Goal: Information Seeking & Learning: Learn about a topic

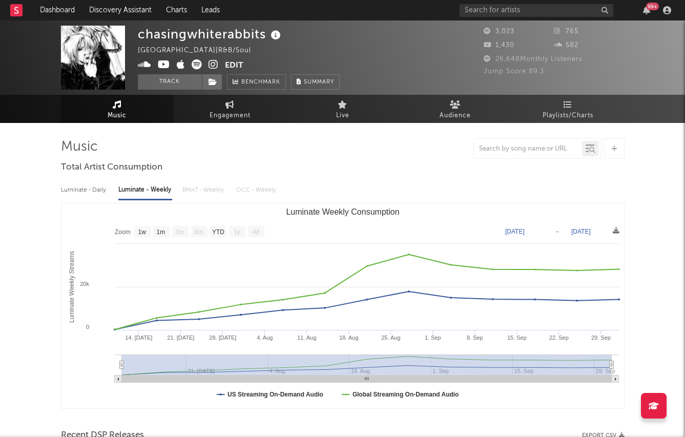
select select "1w"
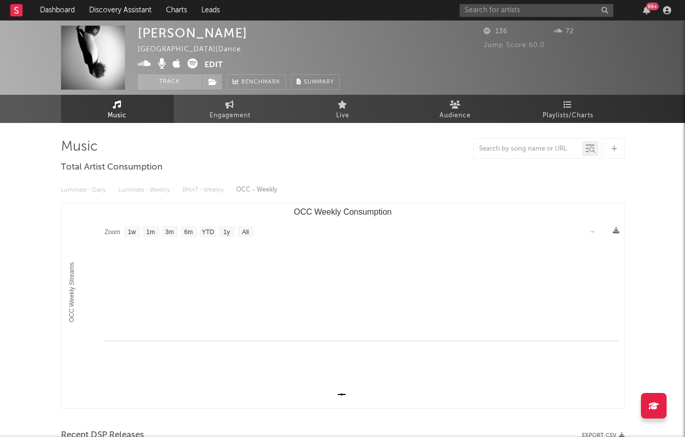
select select "1w"
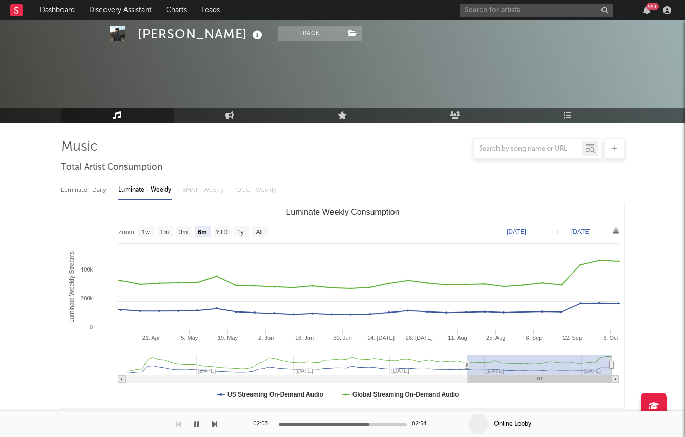
select select "6m"
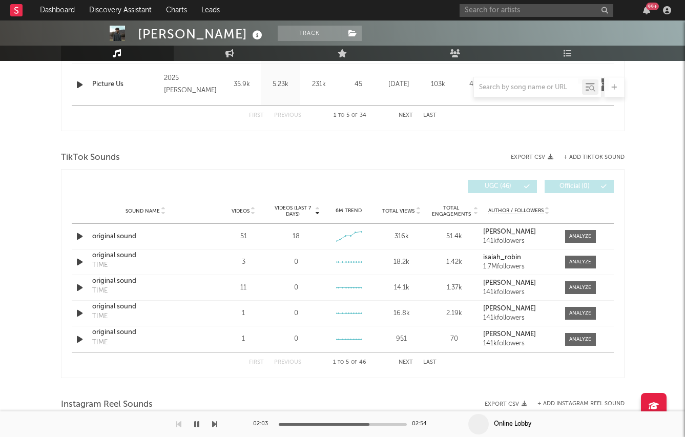
scroll to position [670, 0]
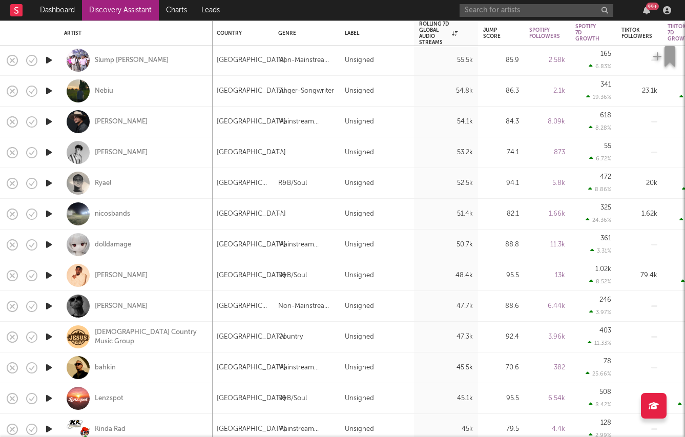
scroll to position [632, 0]
click at [146, 130] on div "Matt Faulk" at bounding box center [136, 122] width 144 height 30
select select "1w"
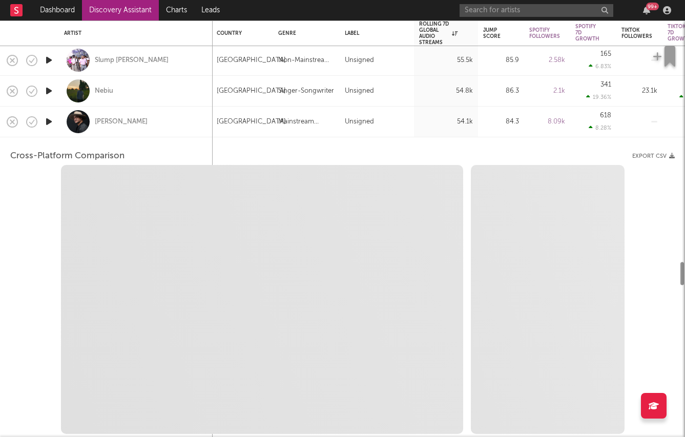
click at [146, 130] on div "Matt Faulk" at bounding box center [136, 122] width 144 height 30
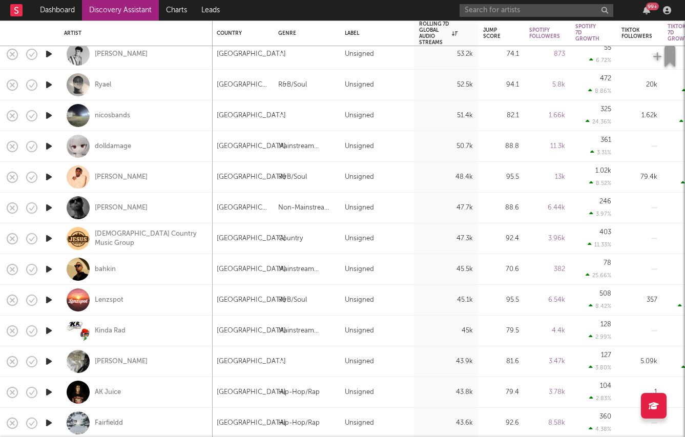
click at [47, 174] on icon "button" at bounding box center [49, 177] width 11 height 13
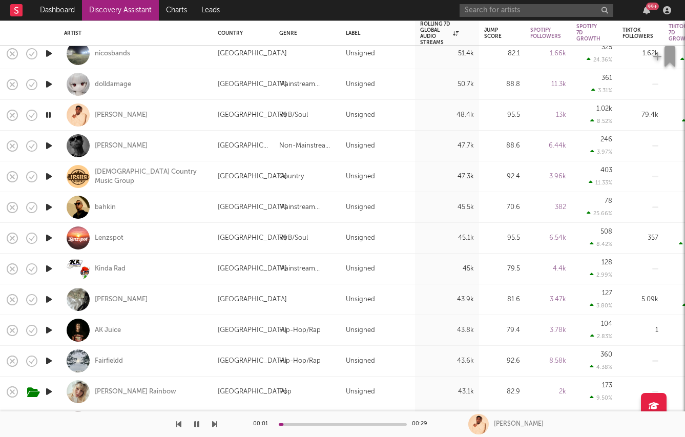
click at [48, 207] on icon "button" at bounding box center [49, 207] width 11 height 13
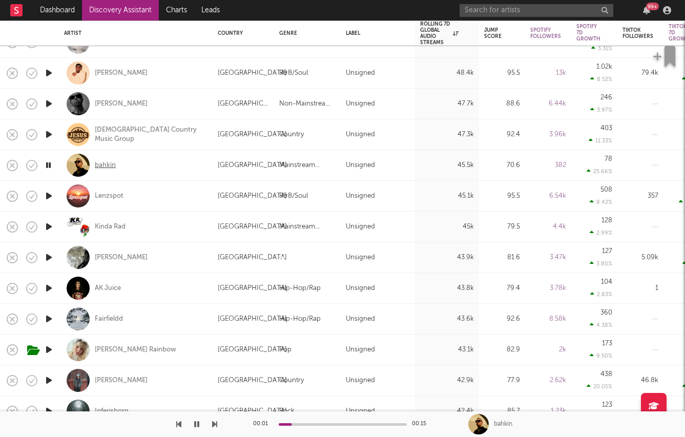
click at [101, 166] on div "bahkin" at bounding box center [105, 165] width 21 height 9
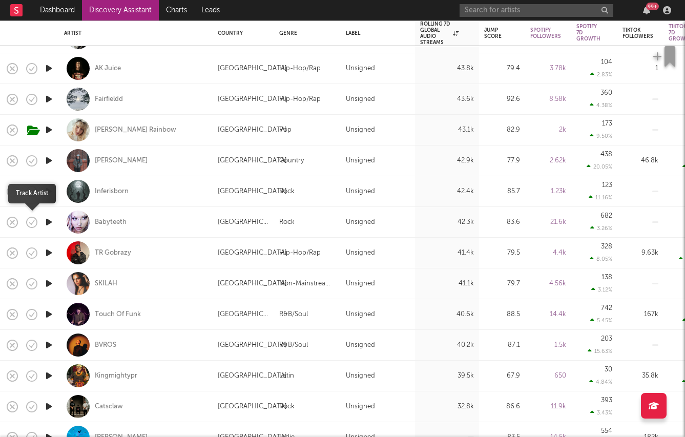
click at [39, 223] on button "button" at bounding box center [31, 222] width 17 height 17
click at [50, 223] on icon "button" at bounding box center [56, 222] width 13 height 11
click at [153, 215] on div "Babyteeth" at bounding box center [136, 222] width 144 height 30
select select "1w"
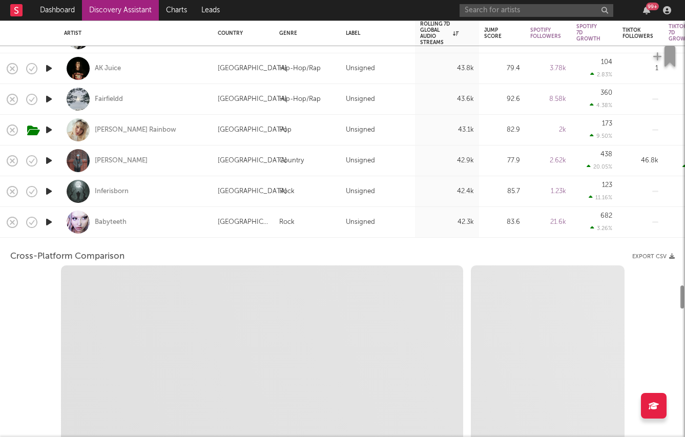
select select "6m"
click at [51, 221] on icon "button" at bounding box center [49, 222] width 11 height 13
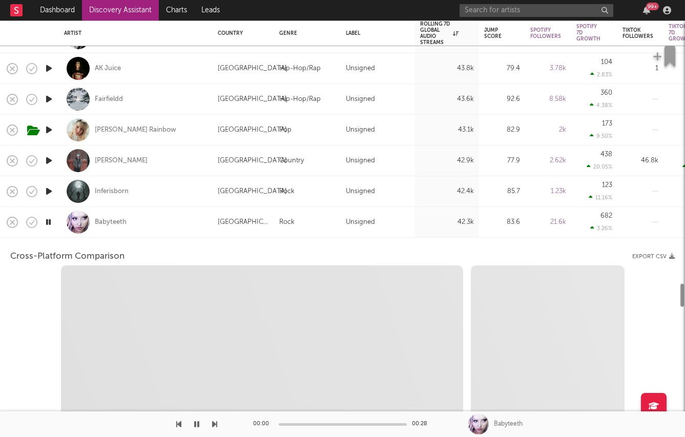
click at [172, 235] on div "Babyteeth" at bounding box center [136, 222] width 144 height 30
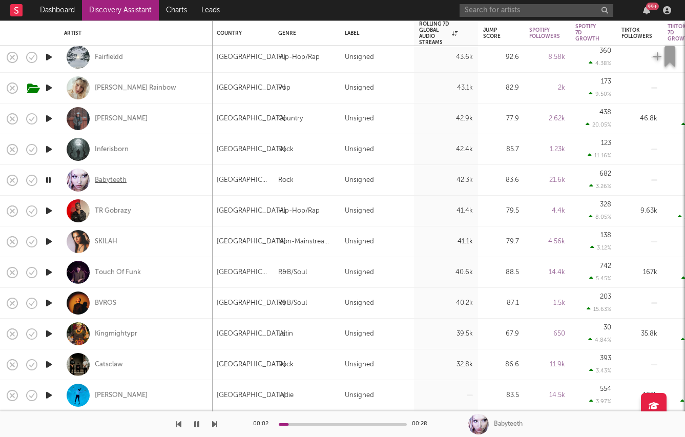
click at [106, 179] on div "Babyteeth" at bounding box center [111, 180] width 32 height 9
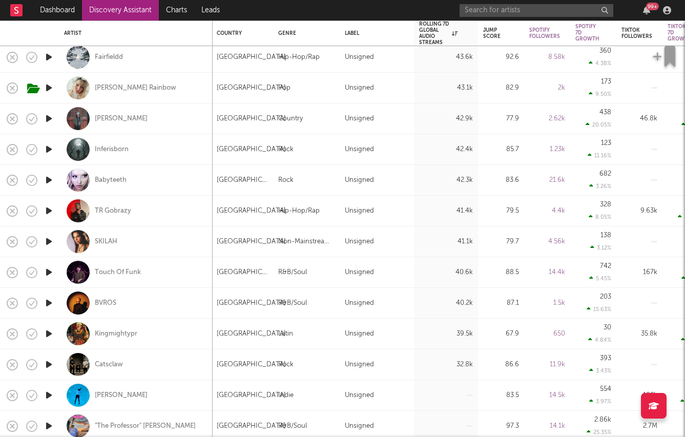
click at [47, 214] on icon "button" at bounding box center [49, 211] width 11 height 13
click at [49, 303] on icon "button" at bounding box center [49, 303] width 11 height 13
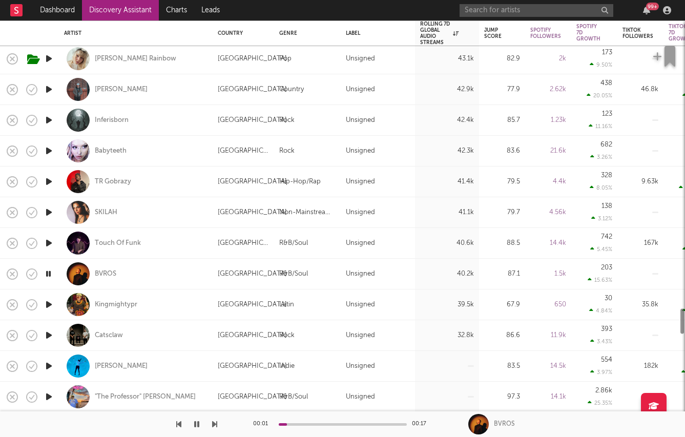
click at [50, 334] on icon "button" at bounding box center [49, 335] width 11 height 13
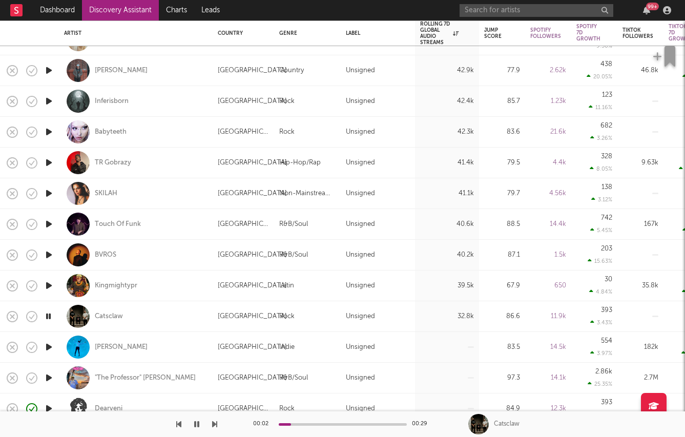
click at [50, 288] on icon "button" at bounding box center [49, 285] width 11 height 13
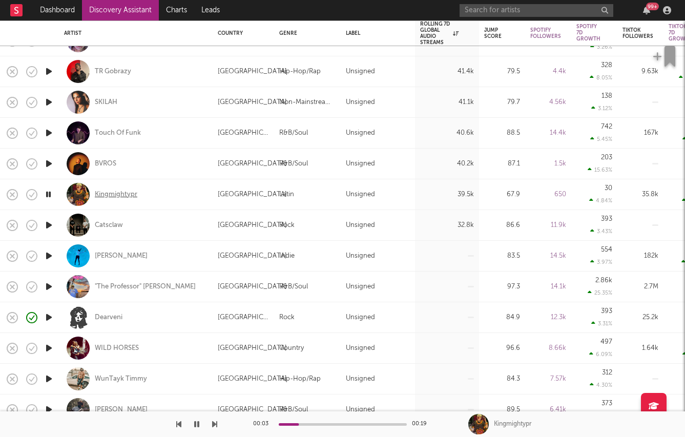
click at [121, 198] on div "Kingmightypr" at bounding box center [116, 194] width 43 height 9
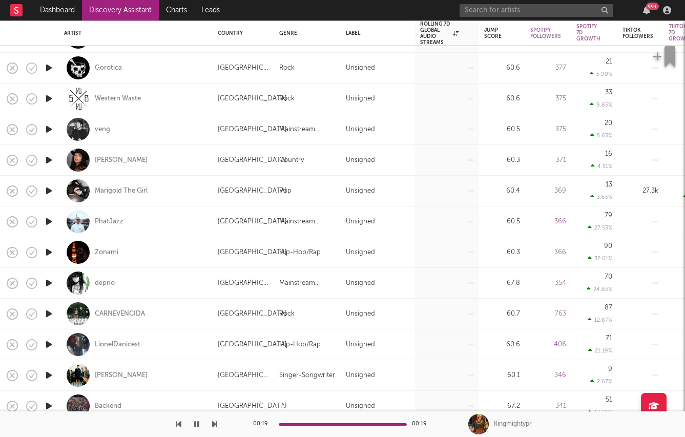
click at [49, 131] on icon "button" at bounding box center [49, 129] width 11 height 13
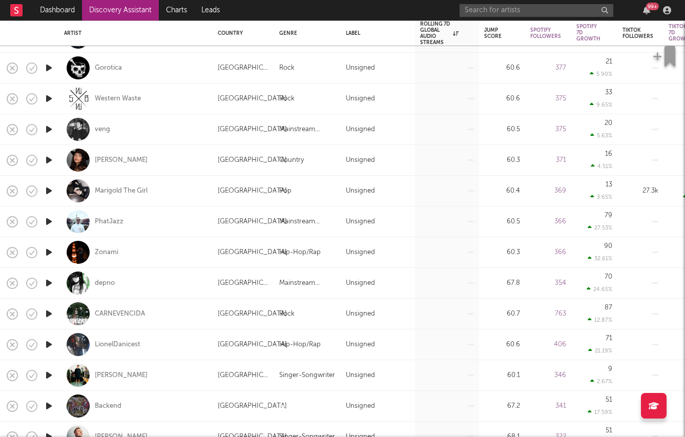
click at [103, 10] on link "Discovery Assistant" at bounding box center [120, 10] width 77 height 21
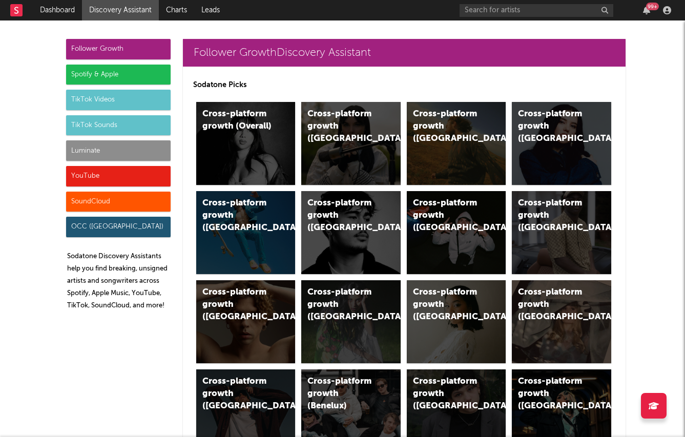
click at [80, 80] on div "Spotify & Apple" at bounding box center [118, 75] width 105 height 21
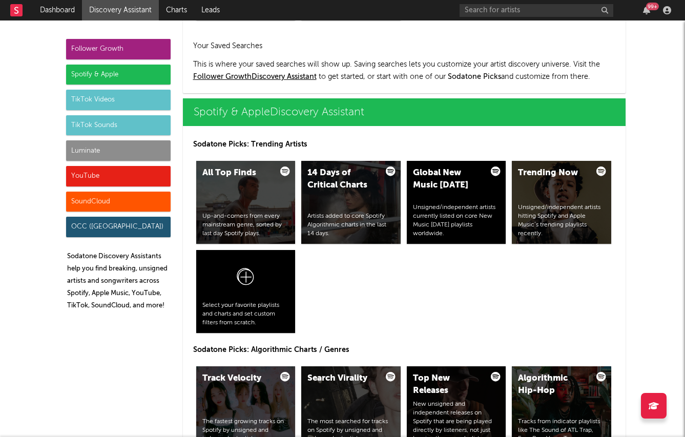
scroll to position [1025, 0]
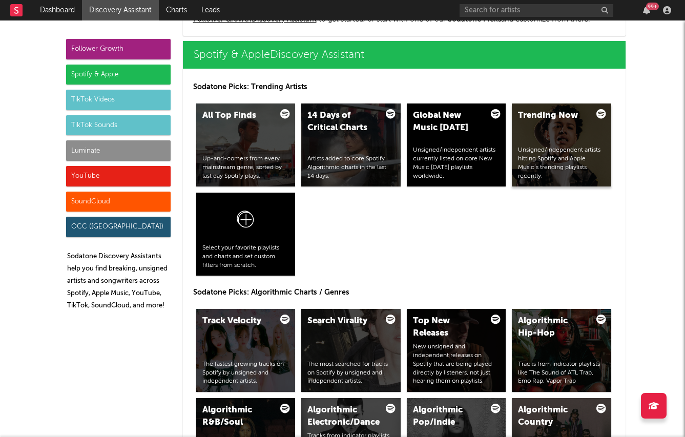
click at [570, 140] on div "Trending Now Unsigned/independent artists hitting Spotify and Apple Music’s tre…" at bounding box center [561, 145] width 99 height 83
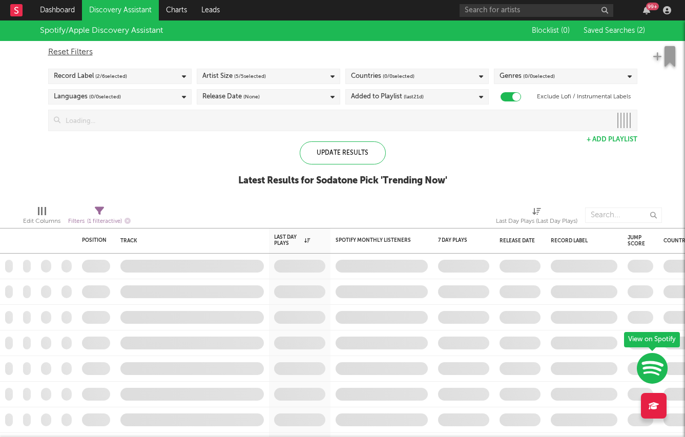
checkbox input "true"
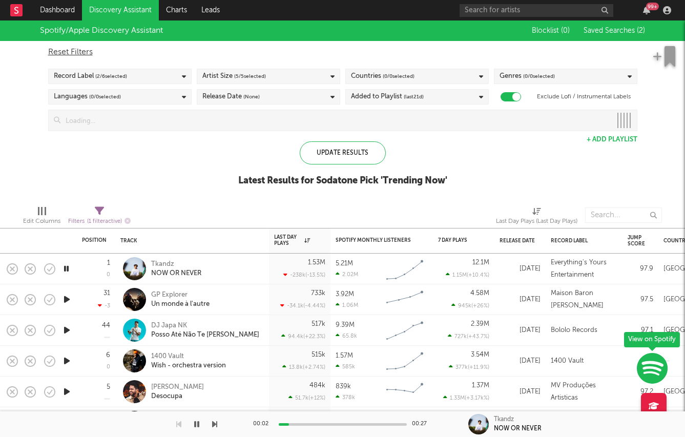
click at [130, 80] on div "Record Label ( 2 / 6 selected)" at bounding box center [120, 76] width 144 height 15
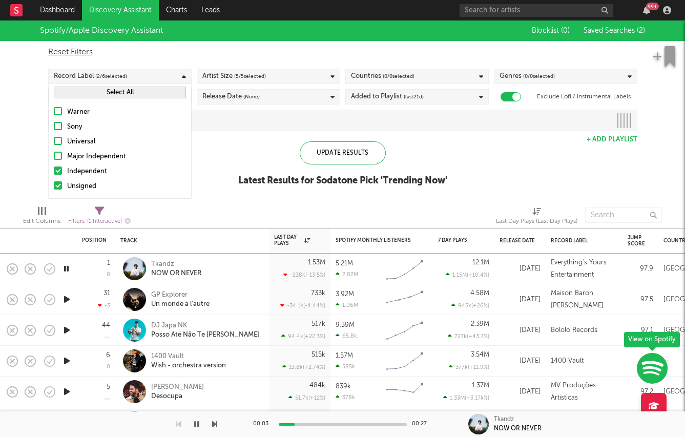
click at [86, 169] on div "Independent" at bounding box center [126, 172] width 119 height 12
click at [54, 169] on input "Independent" at bounding box center [54, 172] width 0 height 12
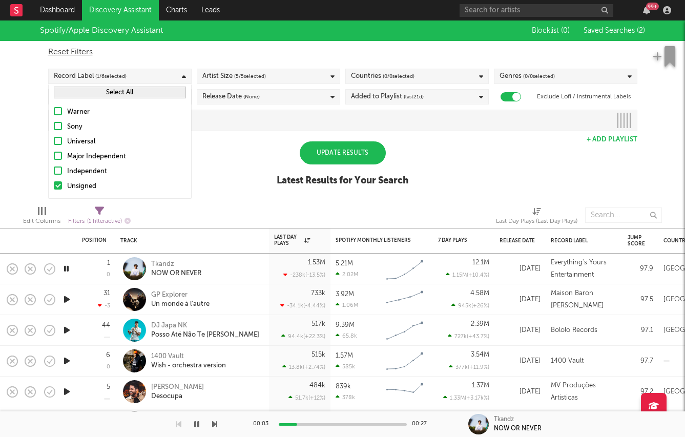
click at [28, 135] on div "Spotify/Apple Discovery Assistant Blocklist ( 0 ) Saved Searches ( 2 ) Reset Fi…" at bounding box center [342, 109] width 685 height 177
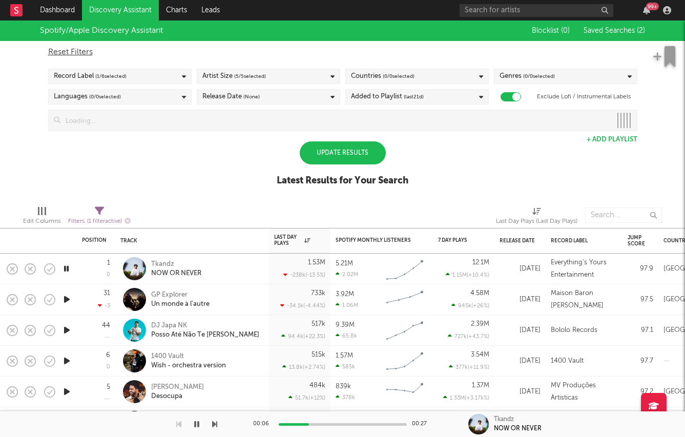
click at [338, 144] on div "Update Results" at bounding box center [343, 152] width 86 height 23
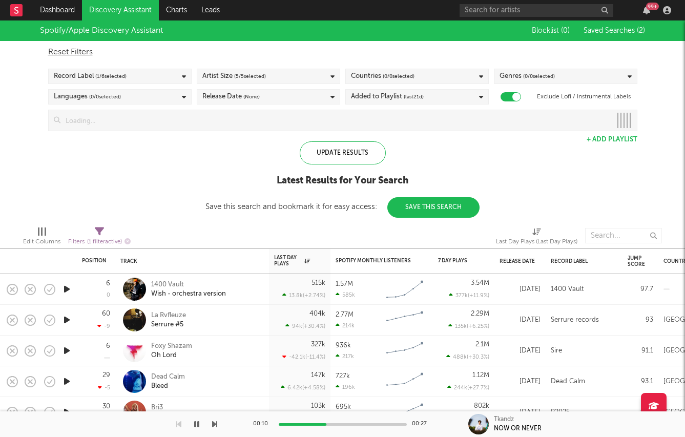
click at [66, 290] on icon "button" at bounding box center [67, 289] width 11 height 13
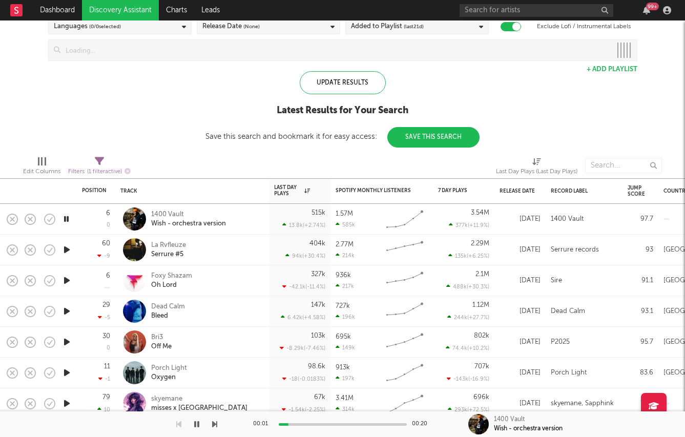
click at [288, 165] on div at bounding box center [222, 166] width 168 height 26
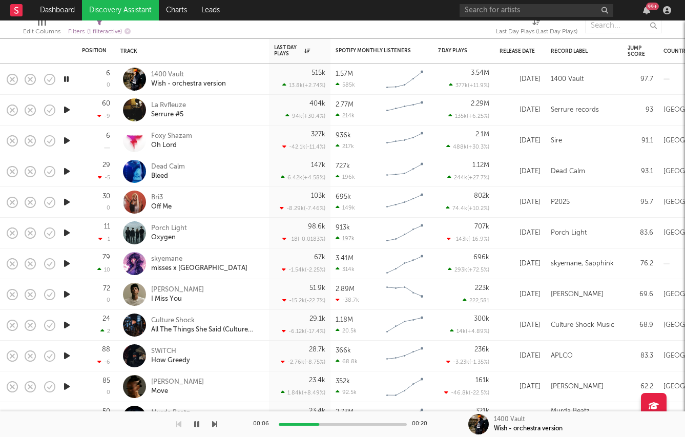
click at [64, 170] on icon "button" at bounding box center [67, 171] width 11 height 13
click at [164, 166] on div "Dead Calm" at bounding box center [168, 166] width 34 height 9
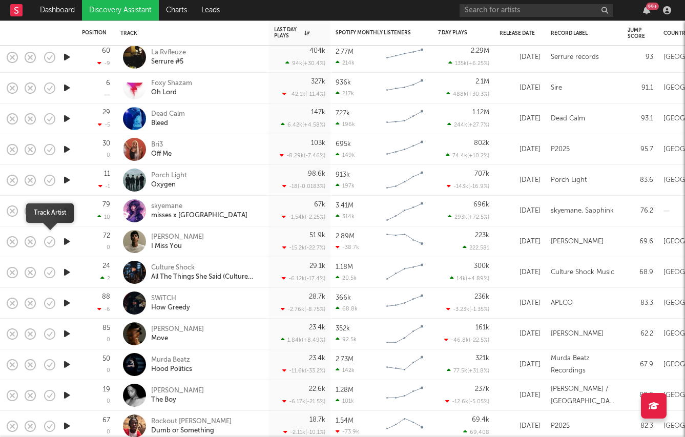
click at [58, 241] on div at bounding box center [66, 242] width 21 height 31
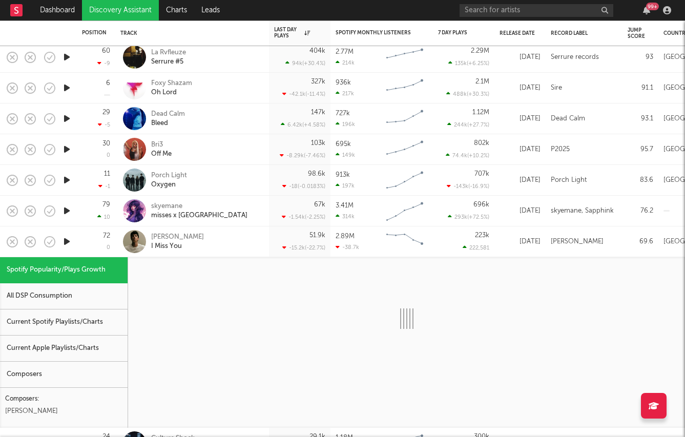
click at [86, 247] on div "72 0" at bounding box center [96, 242] width 28 height 30
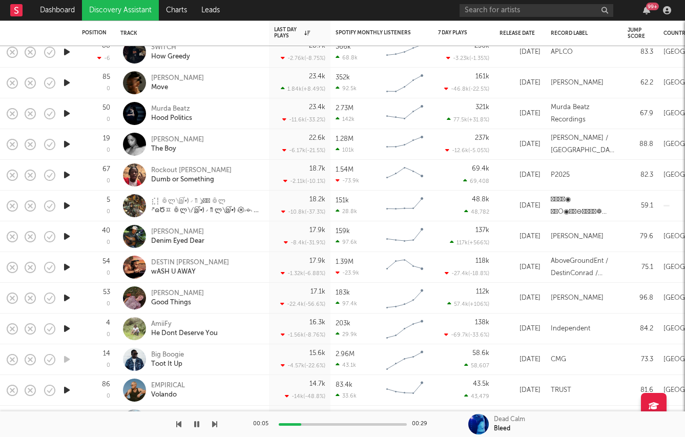
click at [70, 176] on icon "button" at bounding box center [67, 175] width 11 height 13
click at [64, 206] on icon "button" at bounding box center [67, 205] width 11 height 13
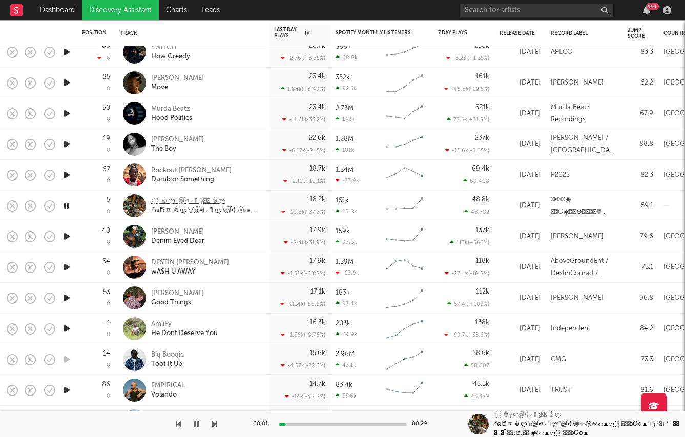
click at [189, 198] on div "⣎⡇ꉺლ༽இ•̛)ྀ◞ ༎ຶ ༽ৣৢ؞ৢ؞ؖ ꉺლ" at bounding box center [206, 201] width 110 height 9
click at [67, 238] on icon "button" at bounding box center [67, 236] width 11 height 13
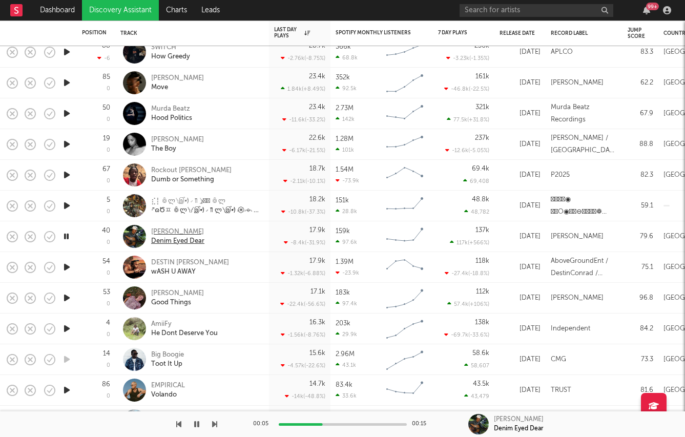
click at [172, 234] on div "Noah James" at bounding box center [177, 232] width 53 height 9
click at [64, 200] on icon "button" at bounding box center [67, 205] width 11 height 13
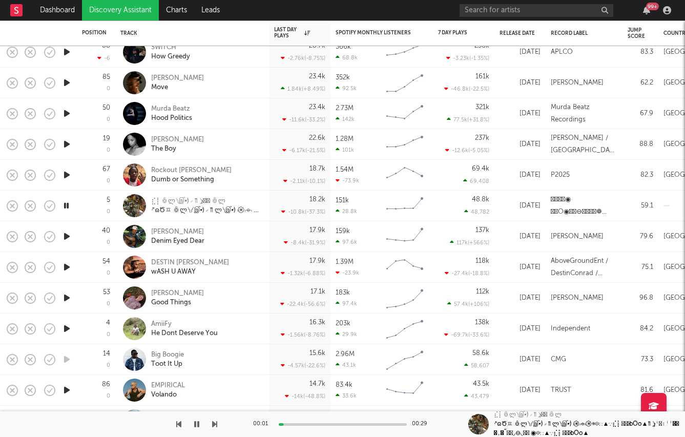
click at [65, 325] on icon "button" at bounding box center [67, 328] width 11 height 13
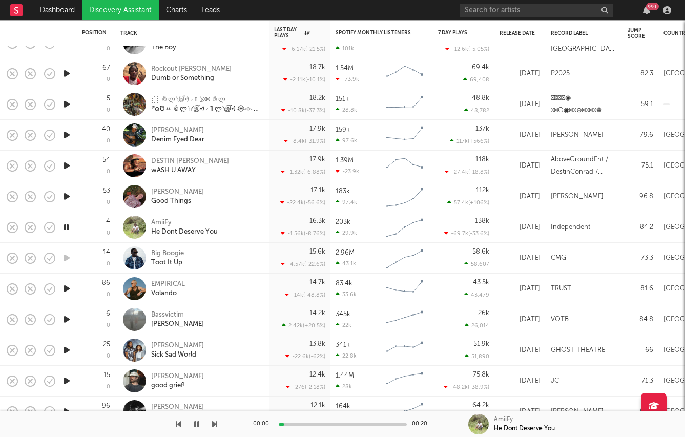
click at [67, 288] on icon "button" at bounding box center [67, 288] width 11 height 13
click at [64, 354] on icon "button" at bounding box center [67, 350] width 11 height 13
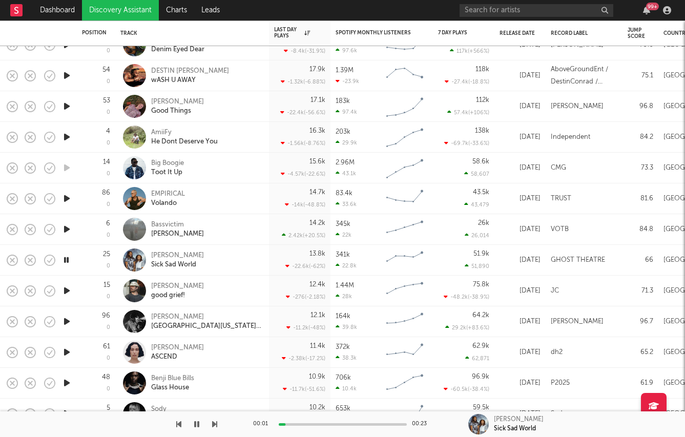
click at [66, 292] on icon "button" at bounding box center [67, 290] width 11 height 13
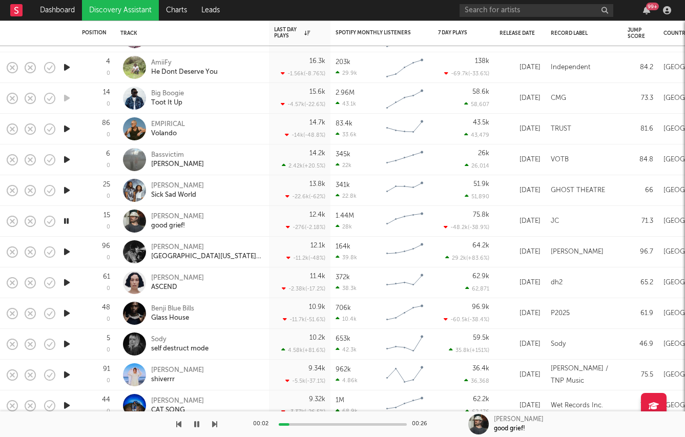
click at [66, 252] on icon "button" at bounding box center [67, 252] width 11 height 13
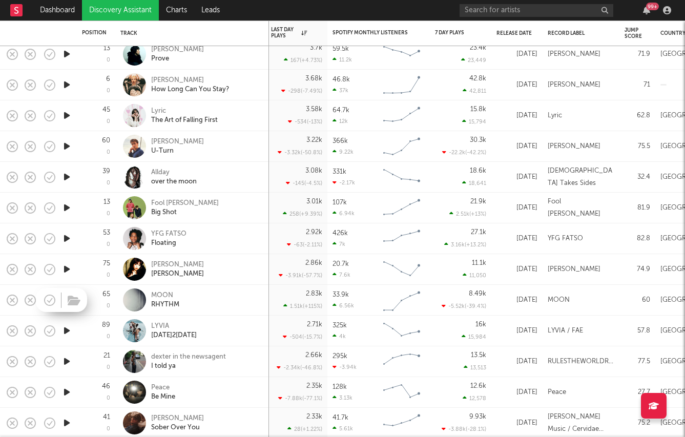
drag, startPoint x: 63, startPoint y: 296, endPoint x: 63, endPoint y: 311, distance: 14.4
click at [63, 311] on div at bounding box center [61, 300] width 51 height 24
click at [66, 299] on icon "button" at bounding box center [67, 300] width 11 height 13
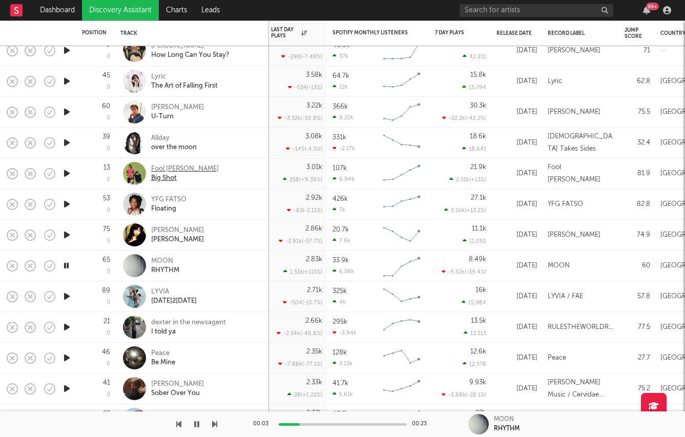
click at [163, 165] on div "Fool Nelson" at bounding box center [185, 169] width 68 height 9
click at [161, 261] on div "MOON" at bounding box center [165, 261] width 28 height 9
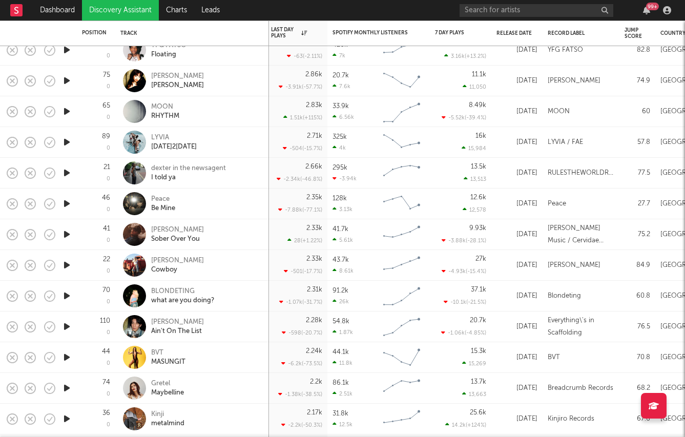
click at [72, 207] on div at bounding box center [66, 204] width 21 height 31
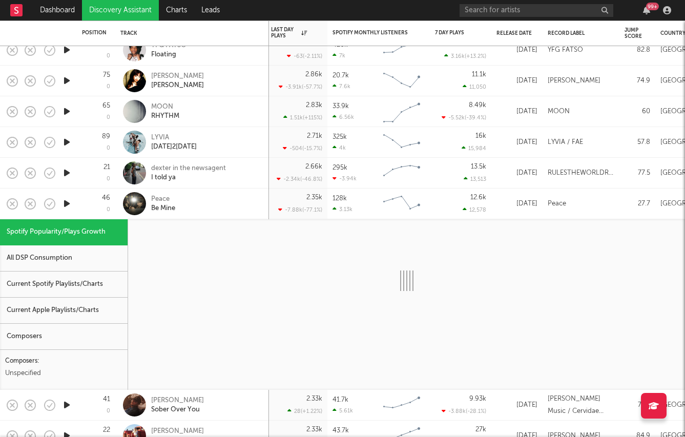
click at [85, 203] on div "46 0" at bounding box center [96, 204] width 28 height 30
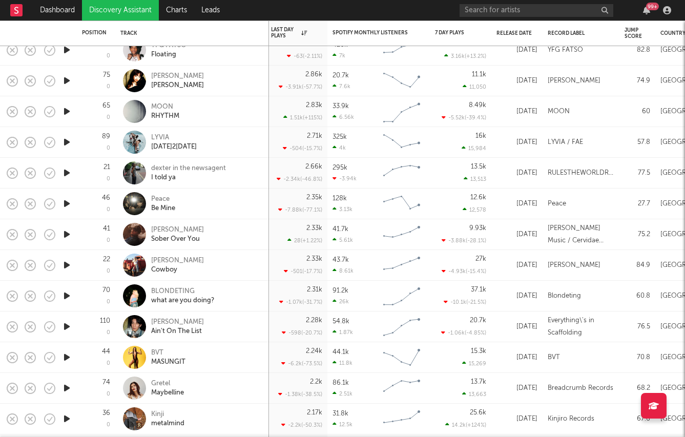
click at [65, 203] on icon "button" at bounding box center [67, 203] width 11 height 13
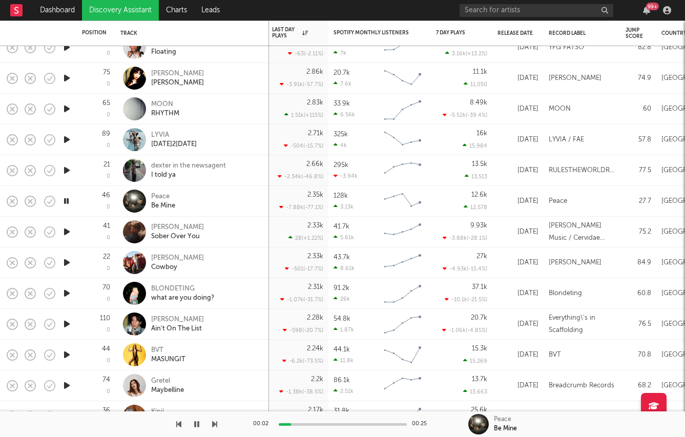
click at [66, 261] on icon "button" at bounding box center [67, 262] width 11 height 13
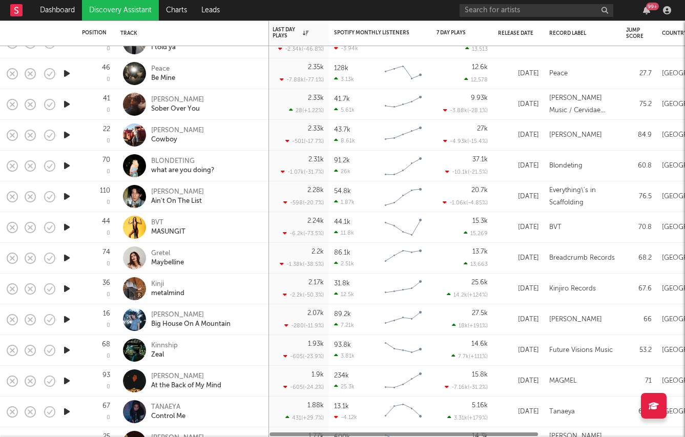
click at [63, 286] on icon "button" at bounding box center [67, 288] width 11 height 13
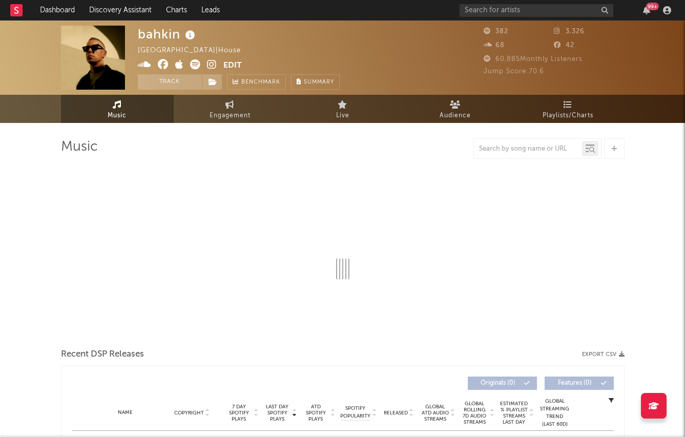
select select "1w"
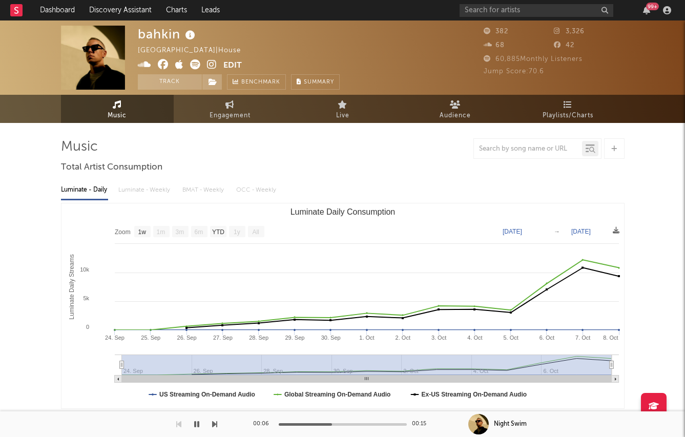
click at [215, 64] on icon at bounding box center [212, 64] width 10 height 10
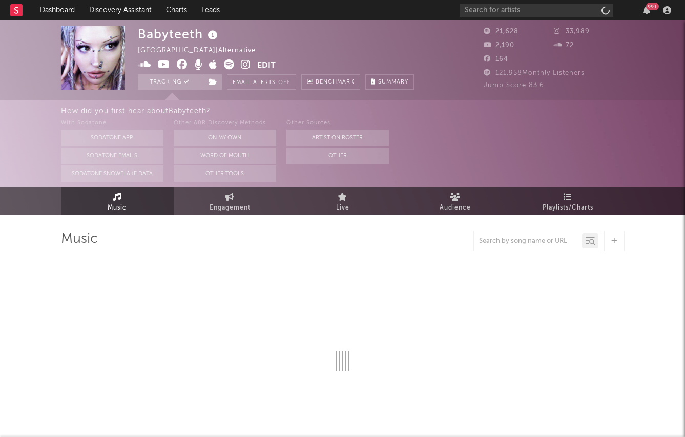
select select "6m"
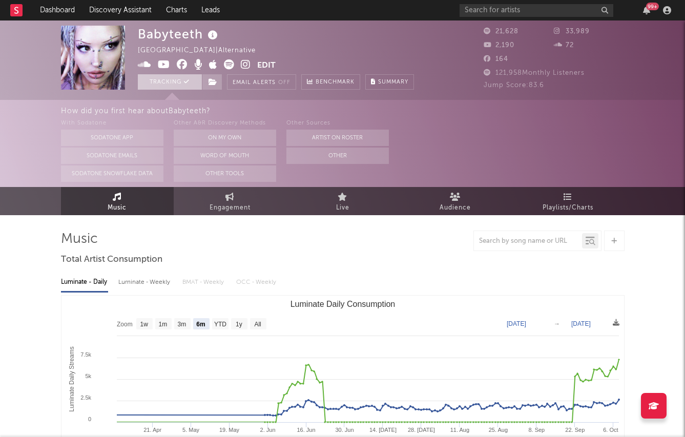
click at [178, 79] on button "Tracking" at bounding box center [170, 81] width 64 height 15
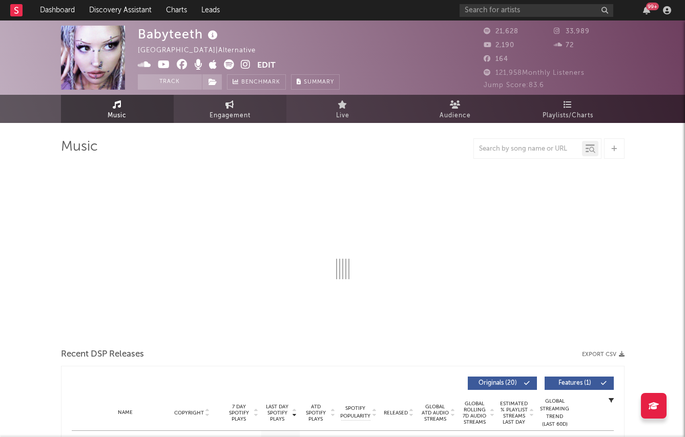
select select "6m"
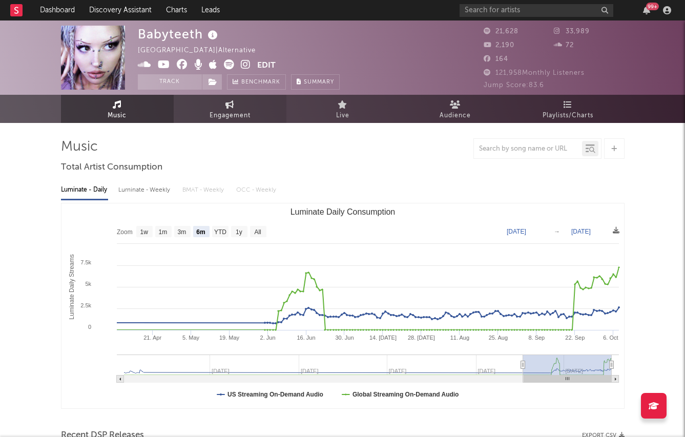
click at [223, 110] on span "Engagement" at bounding box center [230, 116] width 41 height 12
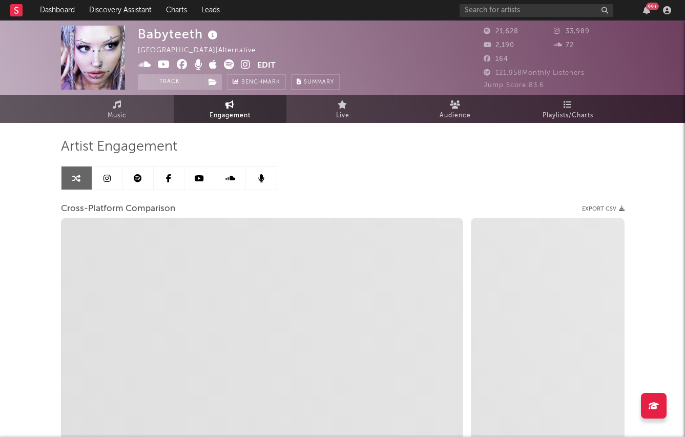
select select "1w"
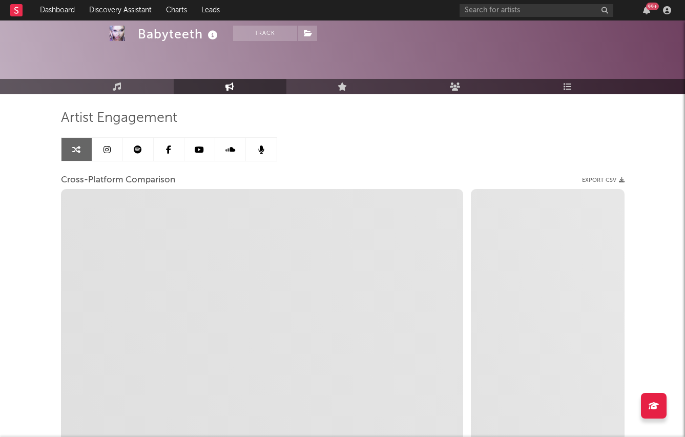
scroll to position [43, 0]
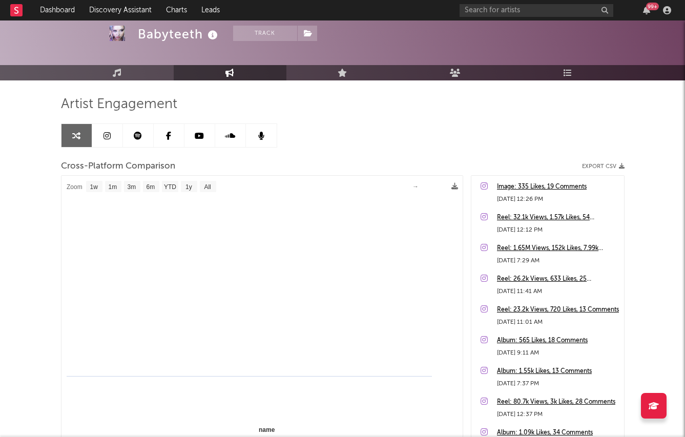
select select "1m"
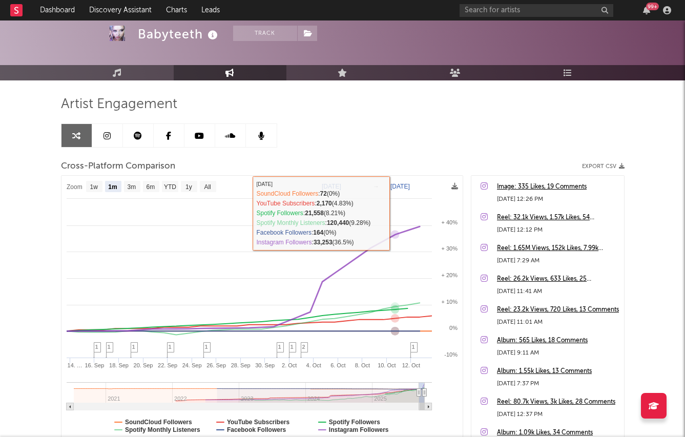
scroll to position [0, 0]
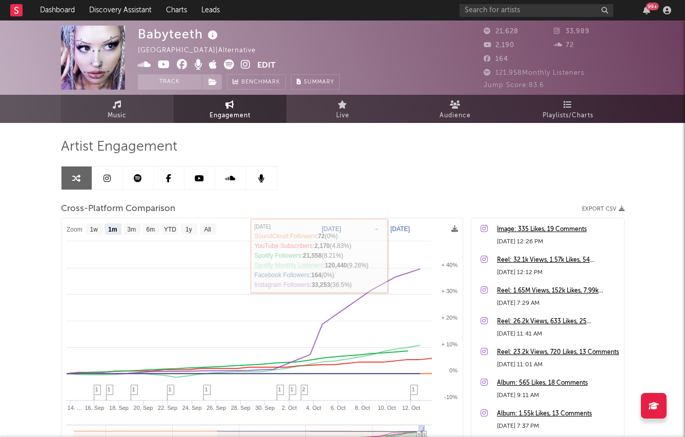
click at [113, 119] on span "Music" at bounding box center [117, 116] width 19 height 12
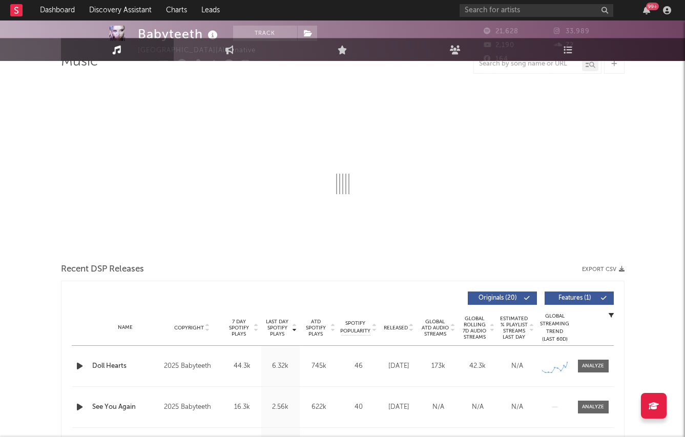
select select "6m"
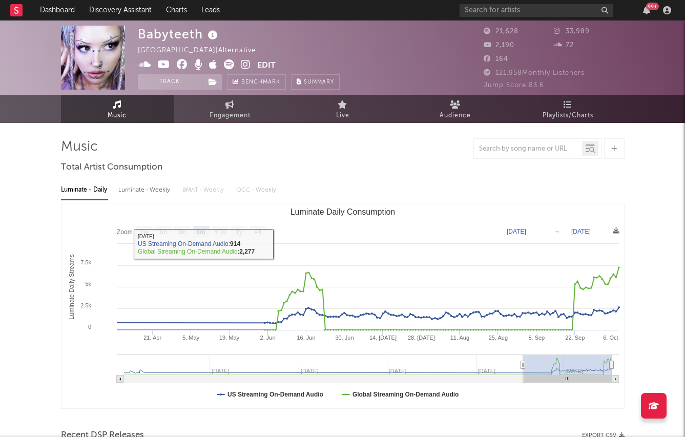
click at [162, 190] on div "Luminate - Weekly" at bounding box center [145, 189] width 54 height 17
select select "6m"
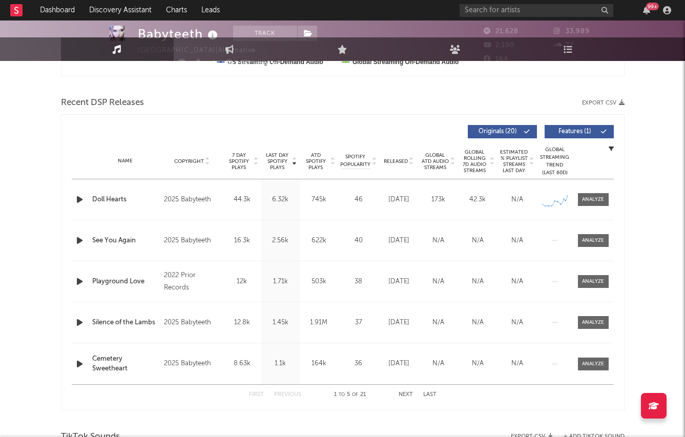
scroll to position [395, 0]
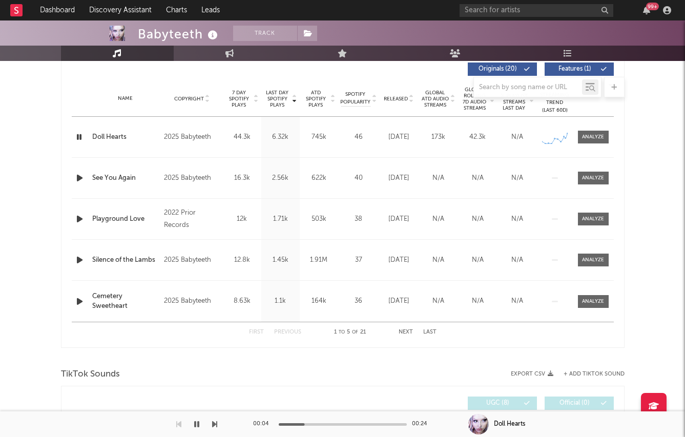
click at [11, 100] on div "Babyteeth Track Canada | Alternative Edit Track Benchmark Summary 21,628 33,989…" at bounding box center [342, 399] width 685 height 1549
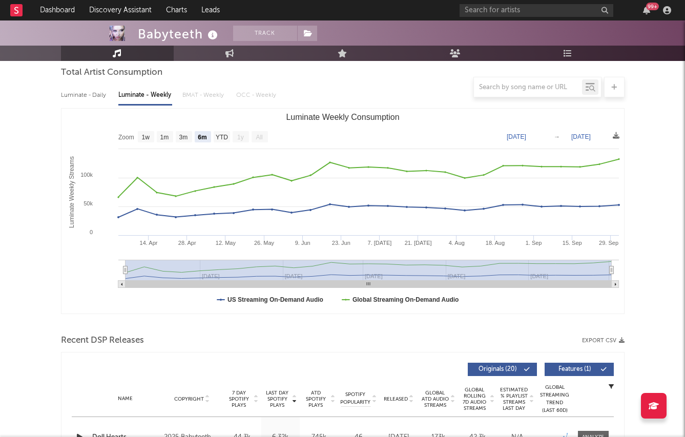
scroll to position [0, 0]
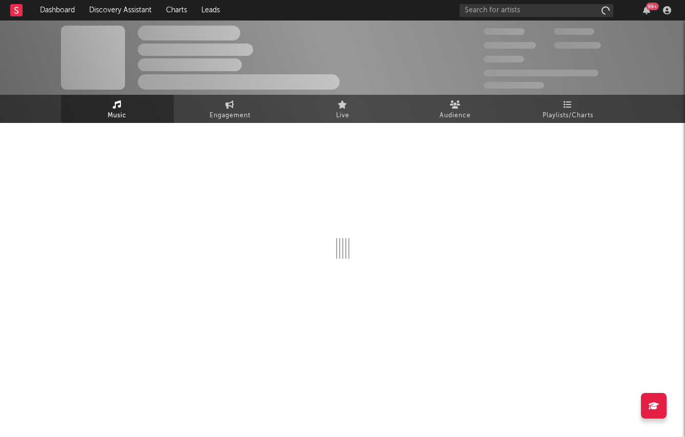
select select "6m"
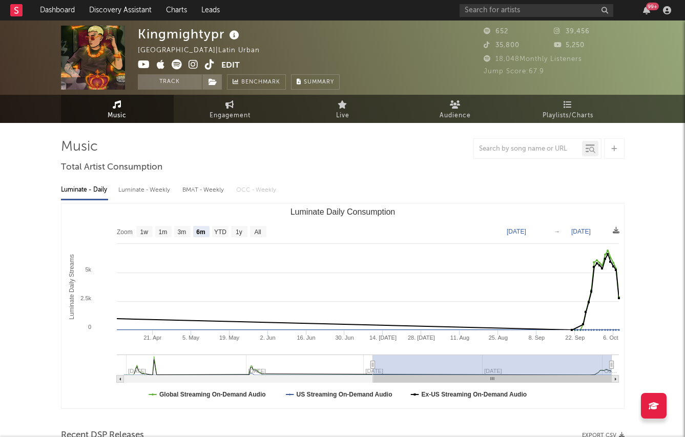
scroll to position [26, 0]
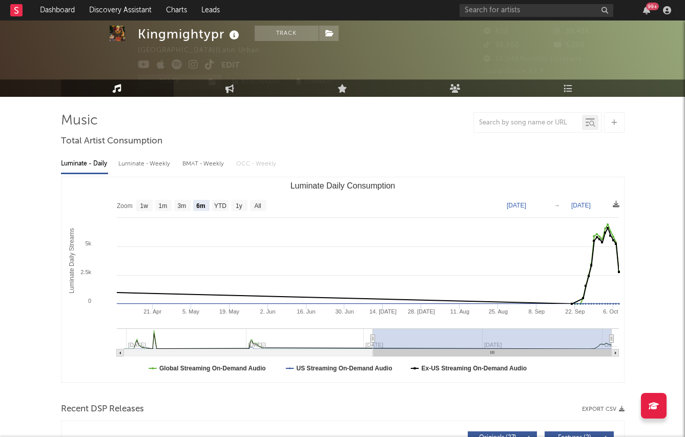
click at [144, 176] on div "Luminate - Daily Luminate - Weekly BMAT - Weekly OCC - Weekly Zoom 1w 1m 3m 6m …" at bounding box center [343, 267] width 564 height 235
click at [144, 166] on div "Luminate - Weekly" at bounding box center [145, 163] width 54 height 17
select select "6m"
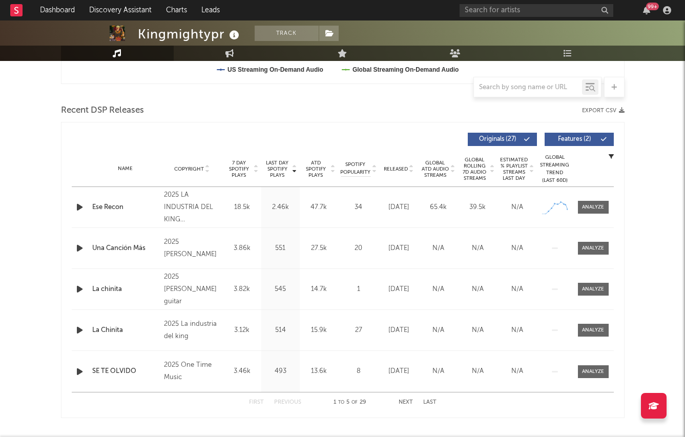
scroll to position [321, 0]
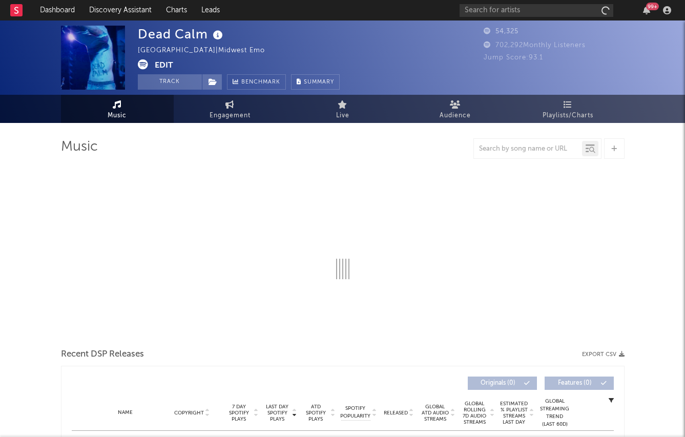
select select "6m"
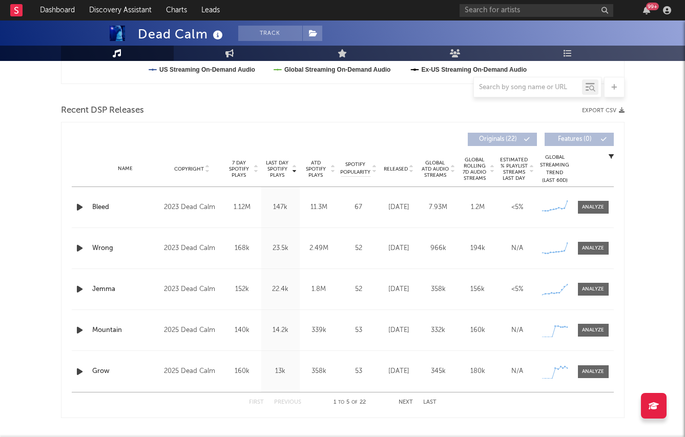
scroll to position [328, 0]
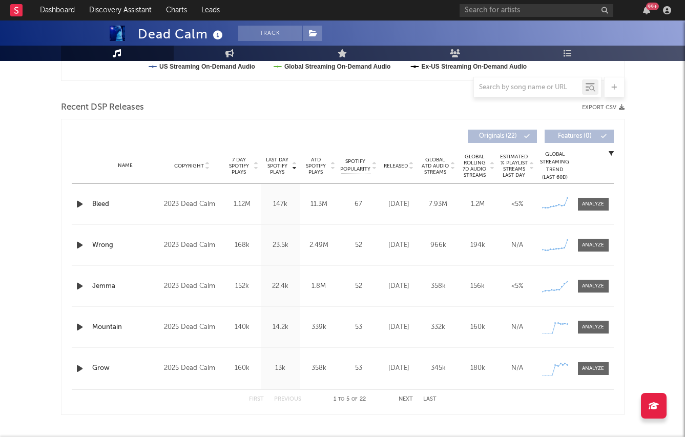
click at [398, 170] on div "Name Copyright Label Album Names Composer Names 7 Day Spotify Plays Last Day Sp…" at bounding box center [343, 166] width 542 height 36
click at [398, 167] on span "Released" at bounding box center [396, 166] width 24 height 6
click at [270, 166] on span "Last Day Spotify Plays" at bounding box center [277, 166] width 27 height 18
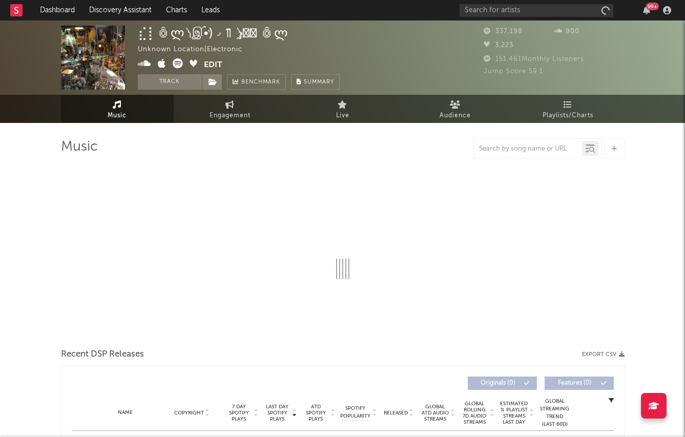
select select "6m"
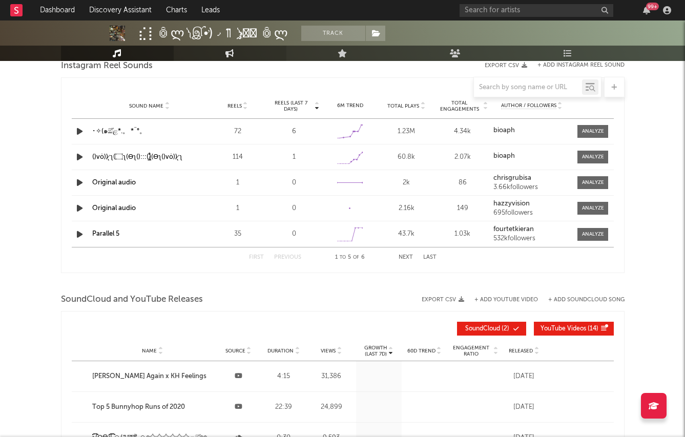
scroll to position [567, 0]
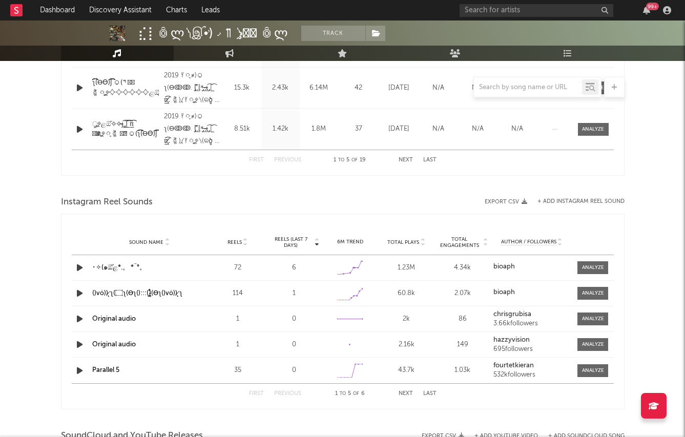
click at [500, 267] on strong "bioaph" at bounding box center [505, 266] width 22 height 7
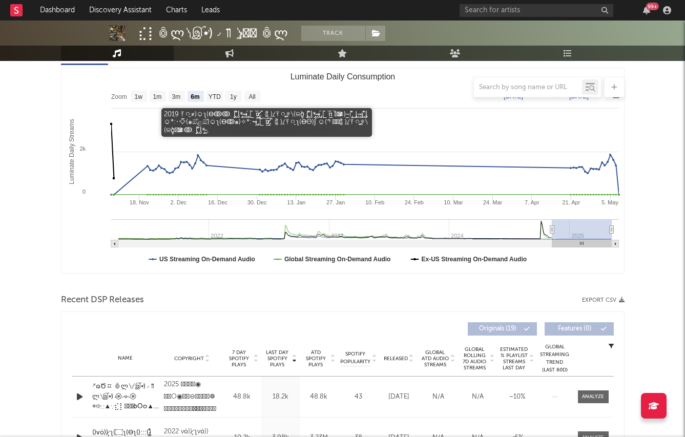
scroll to position [57, 0]
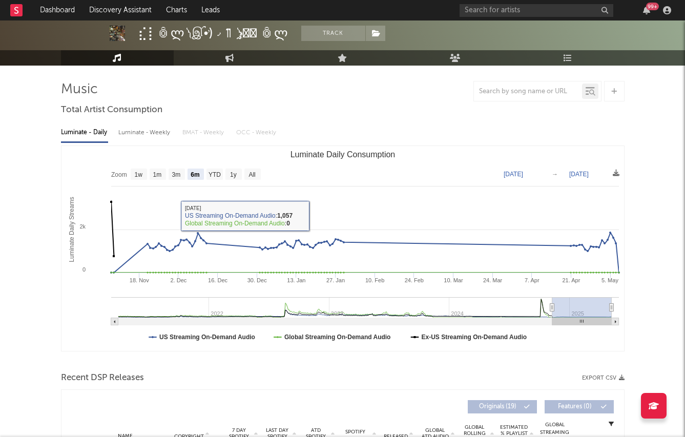
click at [131, 131] on div "Luminate - Weekly" at bounding box center [145, 132] width 54 height 17
select select "6m"
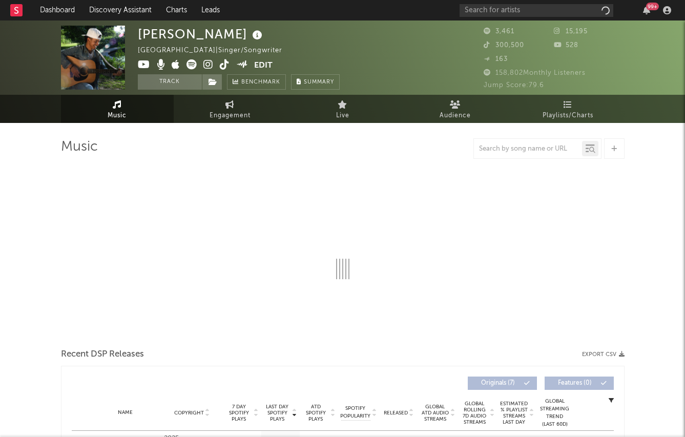
select select "6m"
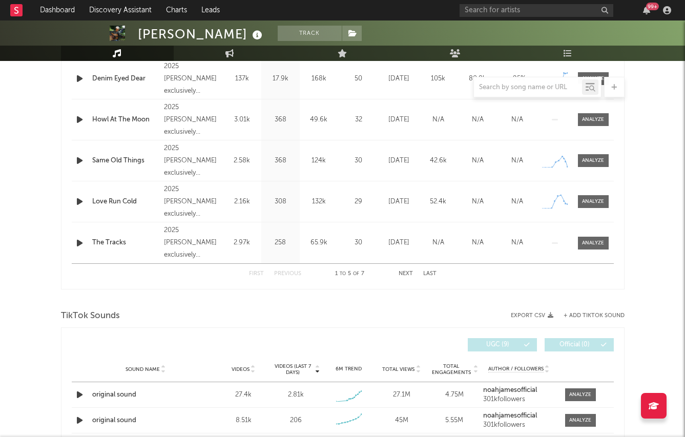
scroll to position [450, 0]
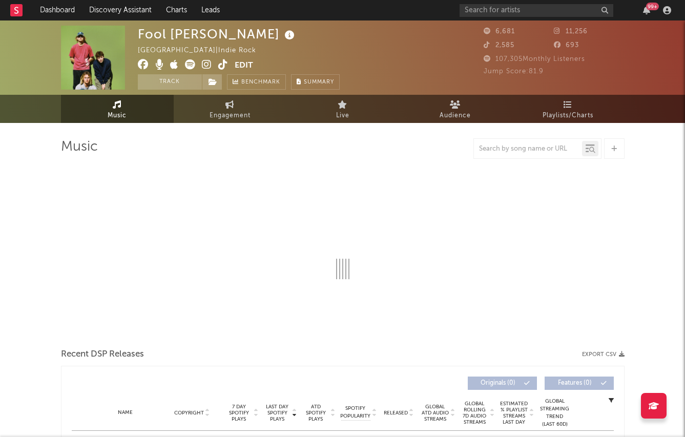
select select "6m"
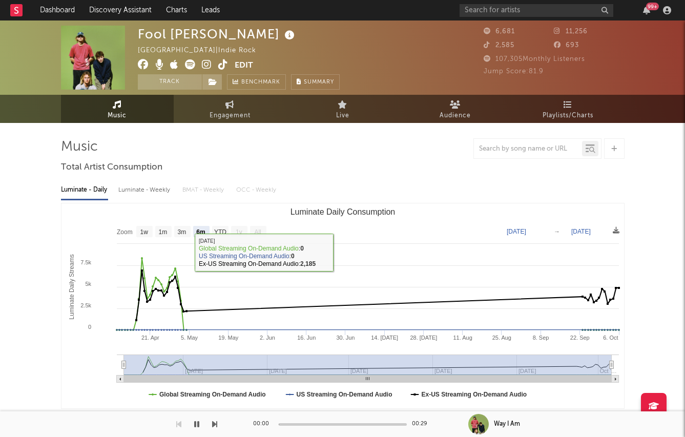
click at [139, 196] on div "Luminate - Weekly" at bounding box center [145, 189] width 54 height 17
select select "6m"
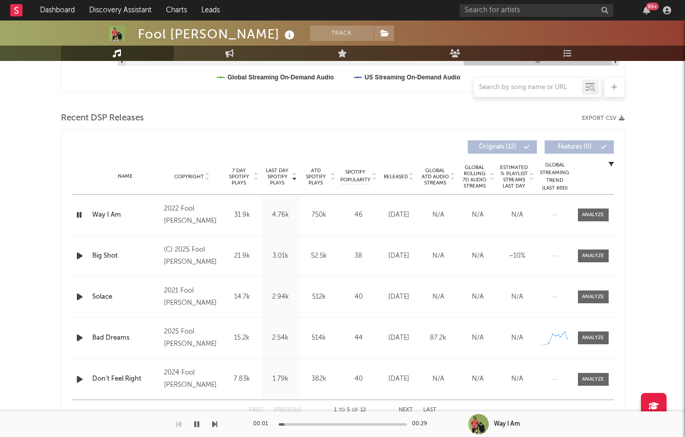
scroll to position [354, 0]
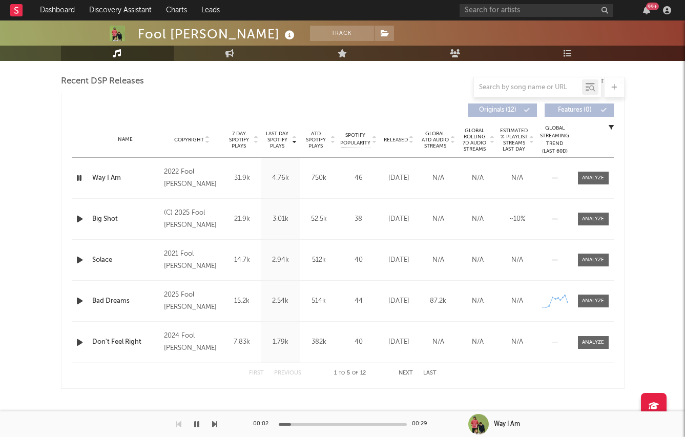
click at [388, 139] on span "Released" at bounding box center [396, 140] width 24 height 6
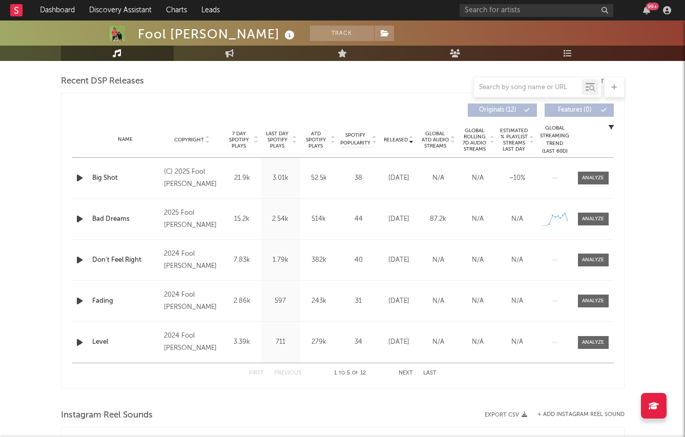
click at [264, 136] on span "Last Day Spotify Plays" at bounding box center [277, 140] width 27 height 18
click at [73, 223] on div at bounding box center [81, 219] width 18 height 13
click at [77, 222] on icon "button" at bounding box center [79, 219] width 11 height 13
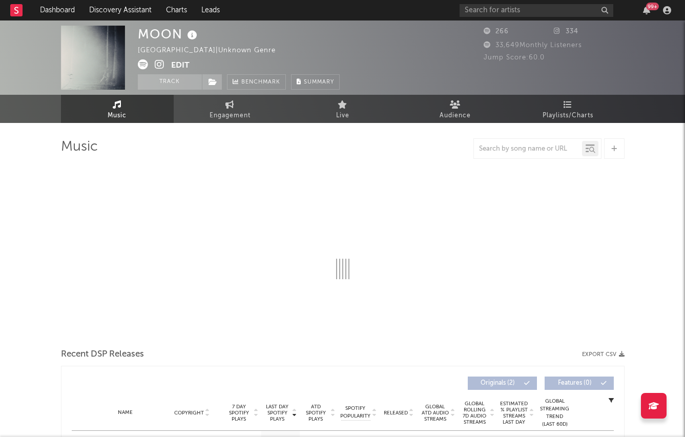
select select "6m"
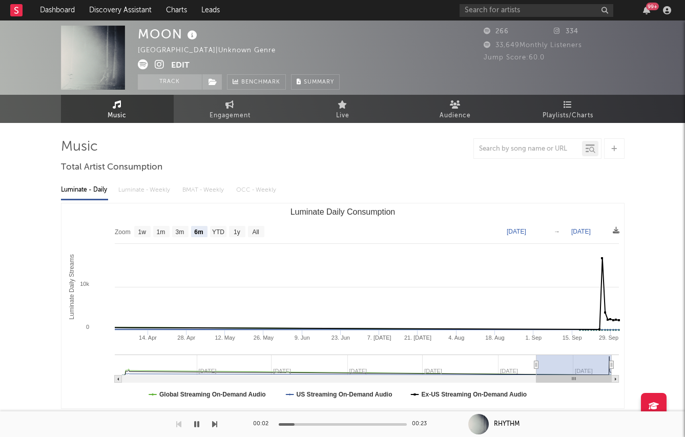
click at [159, 60] on icon at bounding box center [160, 64] width 10 height 10
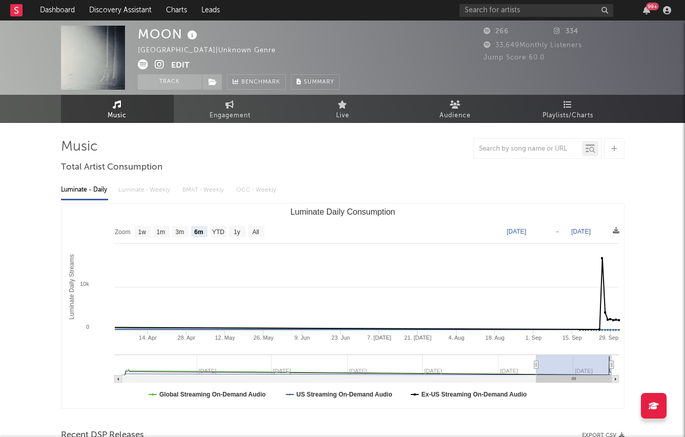
click at [145, 69] on icon at bounding box center [143, 64] width 10 height 10
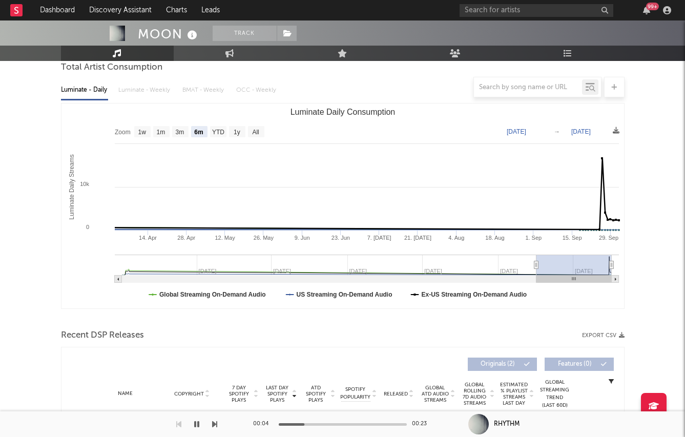
scroll to position [275, 0]
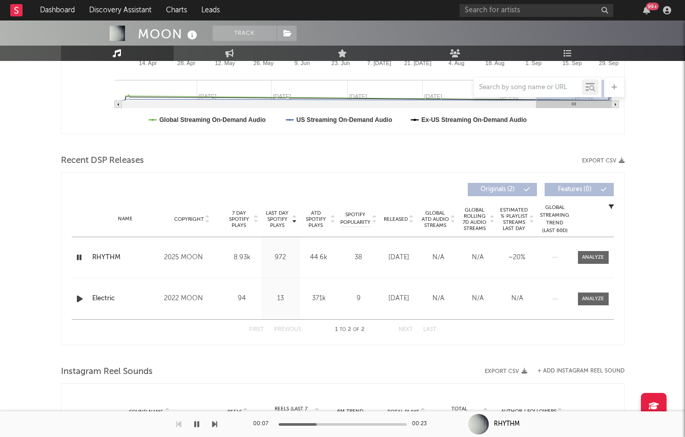
click at [77, 299] on icon "button" at bounding box center [79, 299] width 11 height 13
drag, startPoint x: 315, startPoint y: 425, endPoint x: 352, endPoint y: 425, distance: 36.9
click at [352, 425] on div "00:00 00:29" at bounding box center [342, 425] width 179 height 26
click at [340, 423] on div at bounding box center [343, 424] width 128 height 3
click at [363, 423] on div at bounding box center [343, 424] width 128 height 3
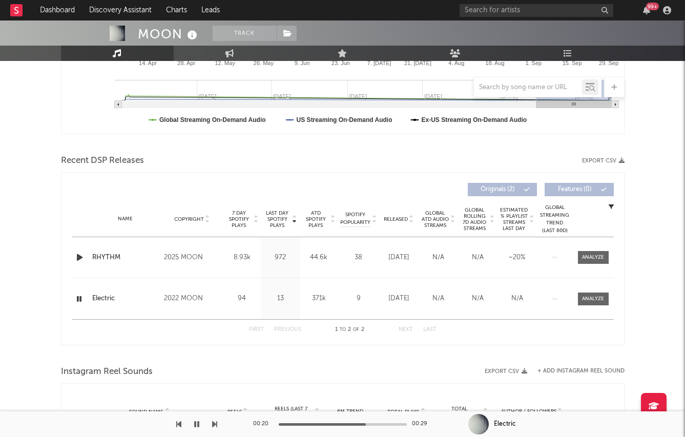
scroll to position [0, 0]
